Goal: Find specific page/section: Find specific page/section

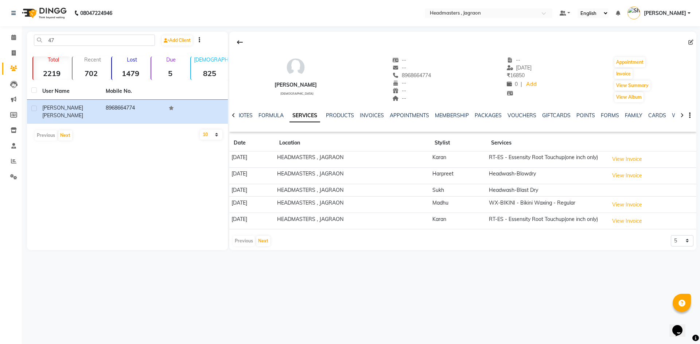
type input "4"
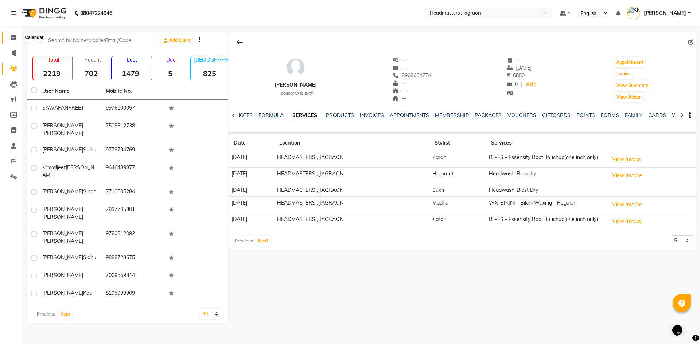
click at [15, 36] on icon at bounding box center [13, 37] width 5 height 5
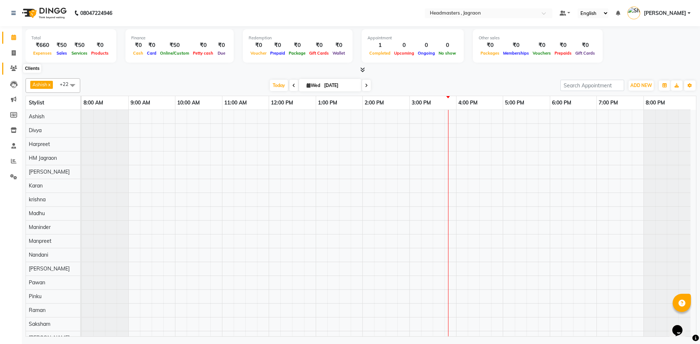
click at [13, 65] on span at bounding box center [13, 69] width 13 height 8
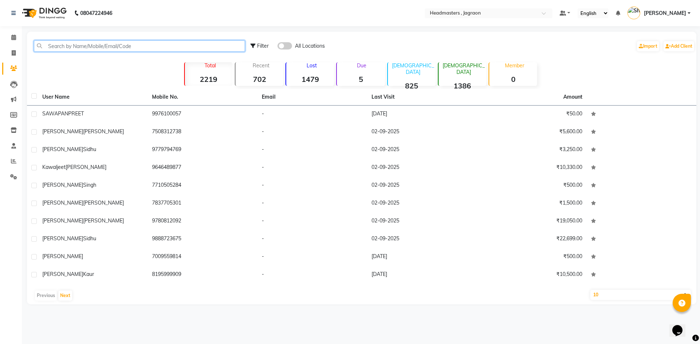
click at [58, 45] on input "text" at bounding box center [139, 45] width 211 height 11
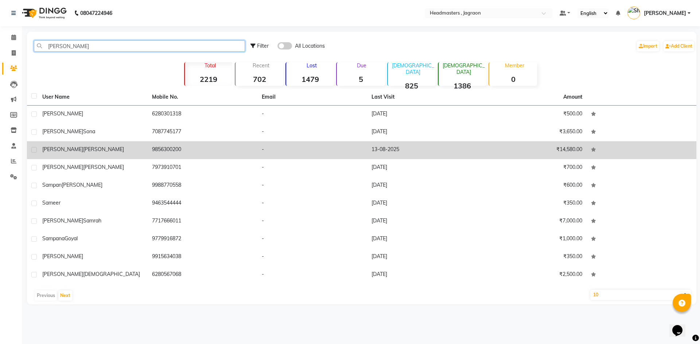
type input "[PERSON_NAME]"
click at [68, 155] on td "[PERSON_NAME]" at bounding box center [93, 150] width 110 height 18
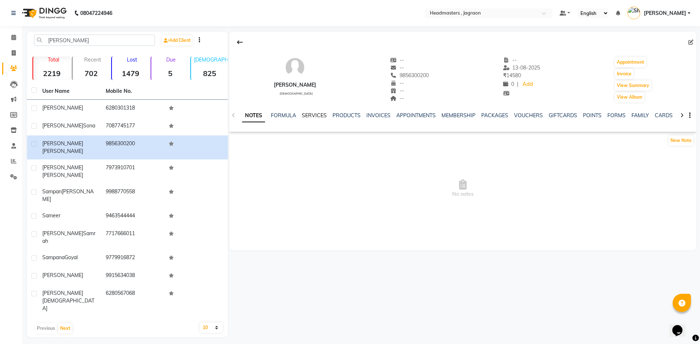
click at [309, 118] on link "SERVICES" at bounding box center [314, 115] width 25 height 7
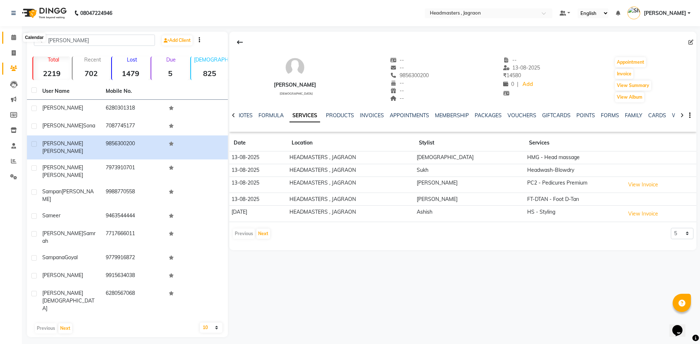
click at [14, 38] on icon at bounding box center [13, 37] width 5 height 5
